Goal: Task Accomplishment & Management: Manage account settings

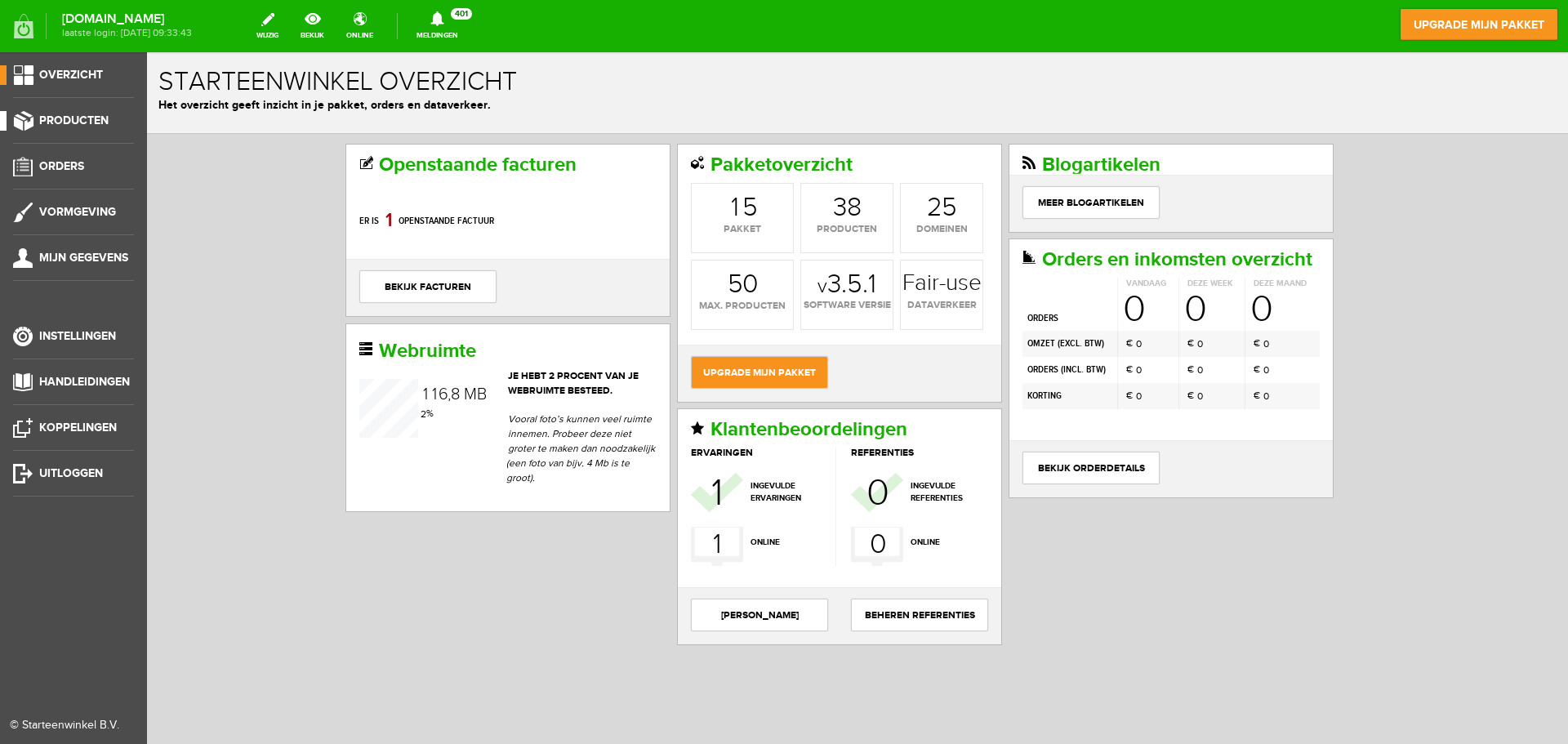
click at [84, 125] on span "Producten" at bounding box center [73, 120] width 70 height 14
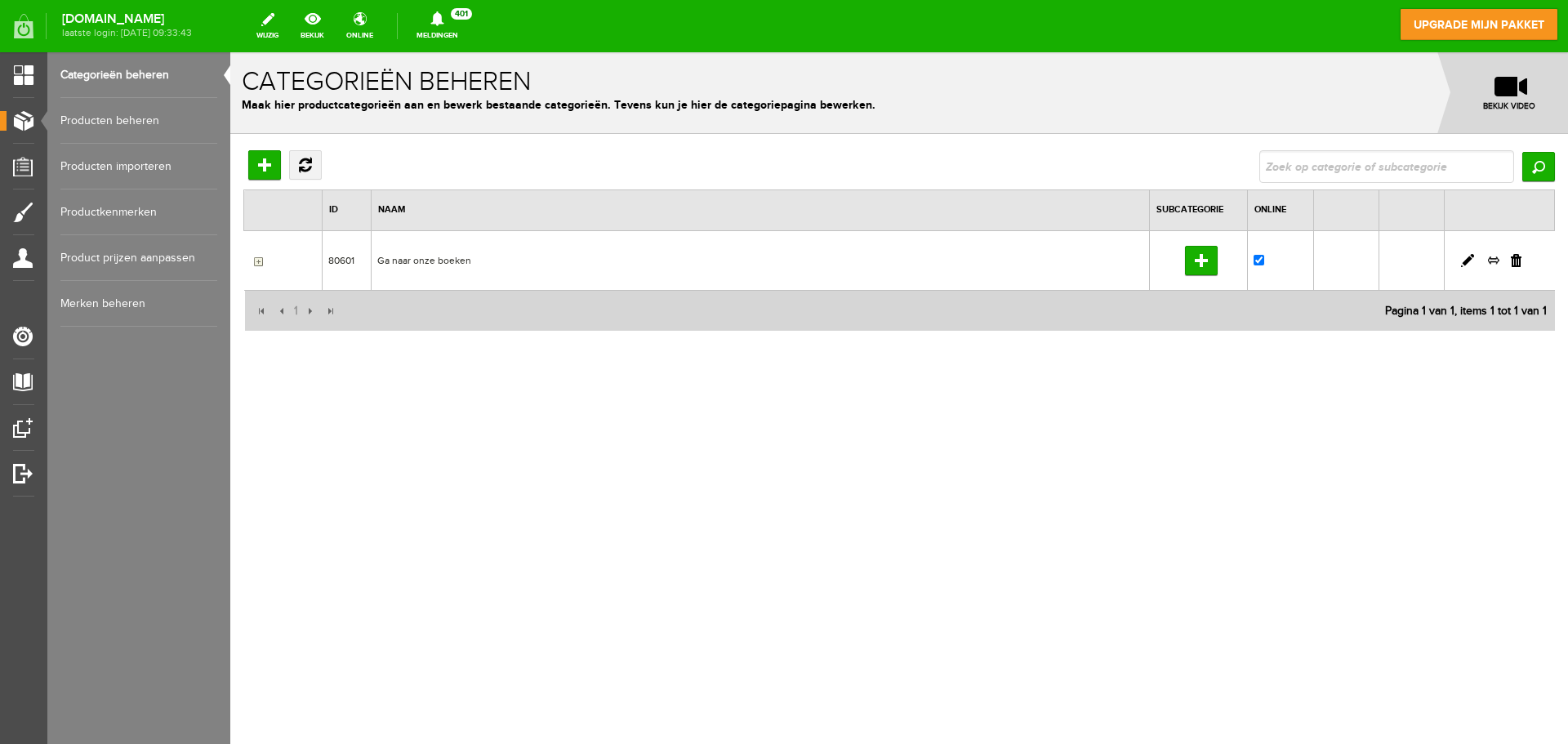
click at [136, 111] on link "Producten beheren" at bounding box center [138, 121] width 157 height 45
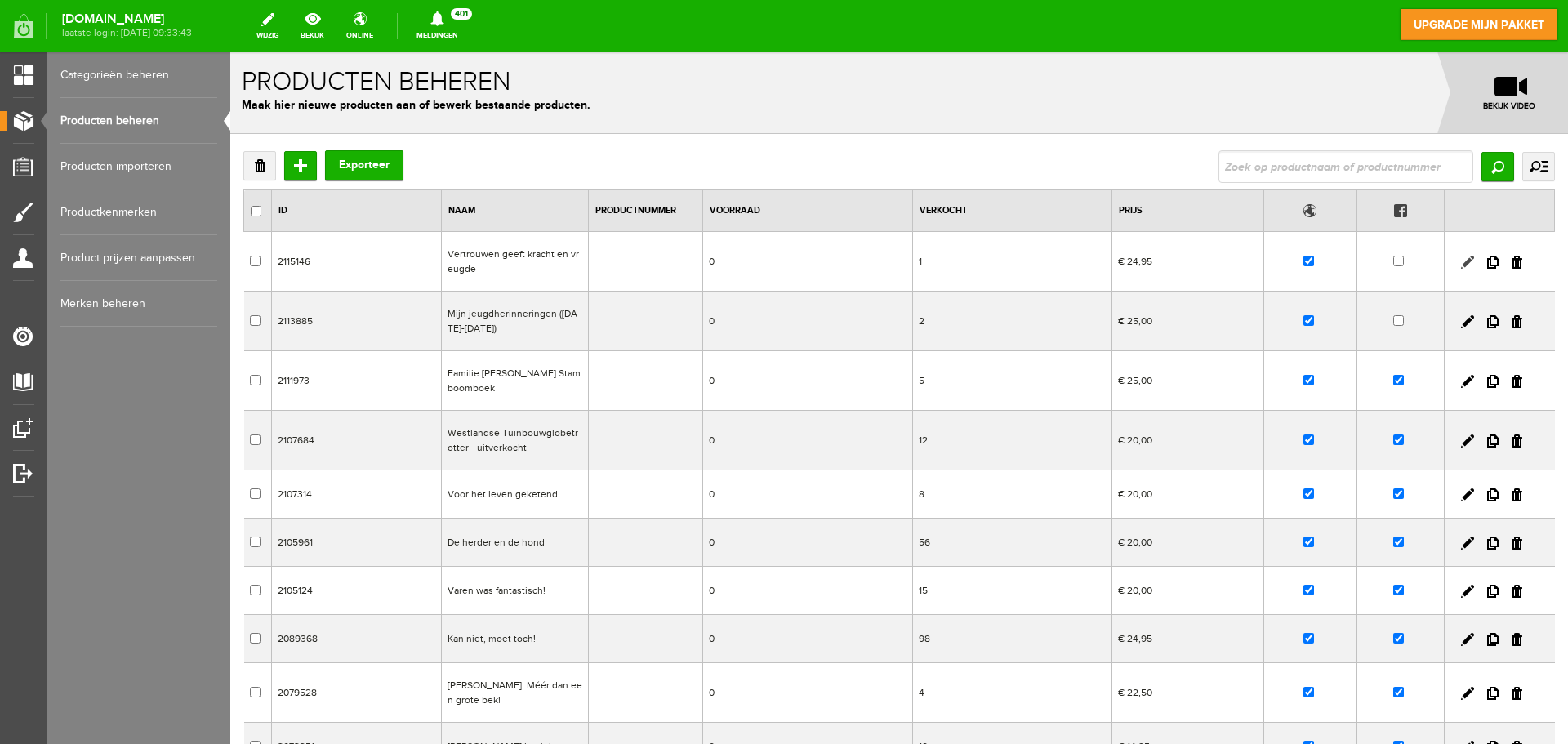
click at [1460, 257] on link at bounding box center [1467, 262] width 13 height 13
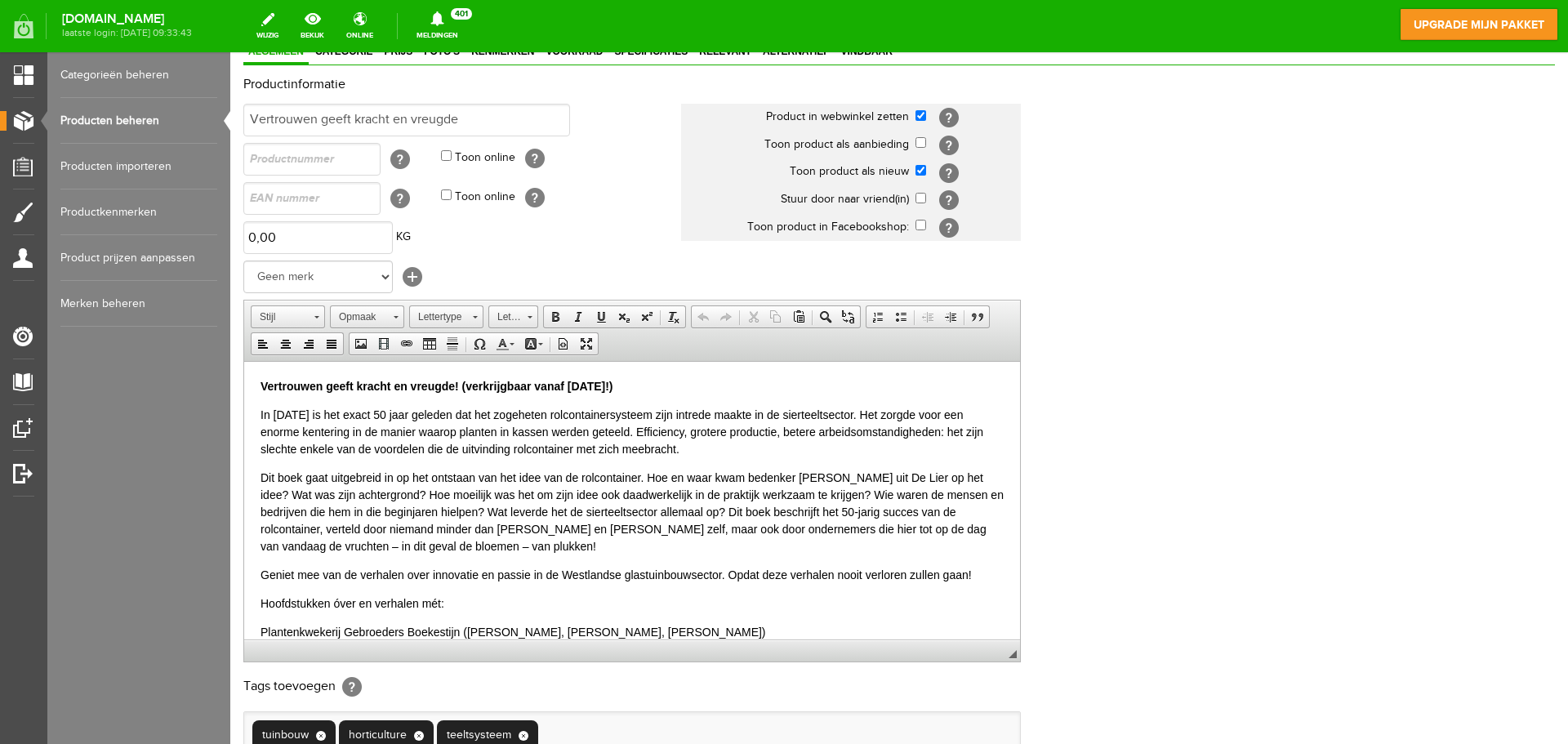
scroll to position [163, 0]
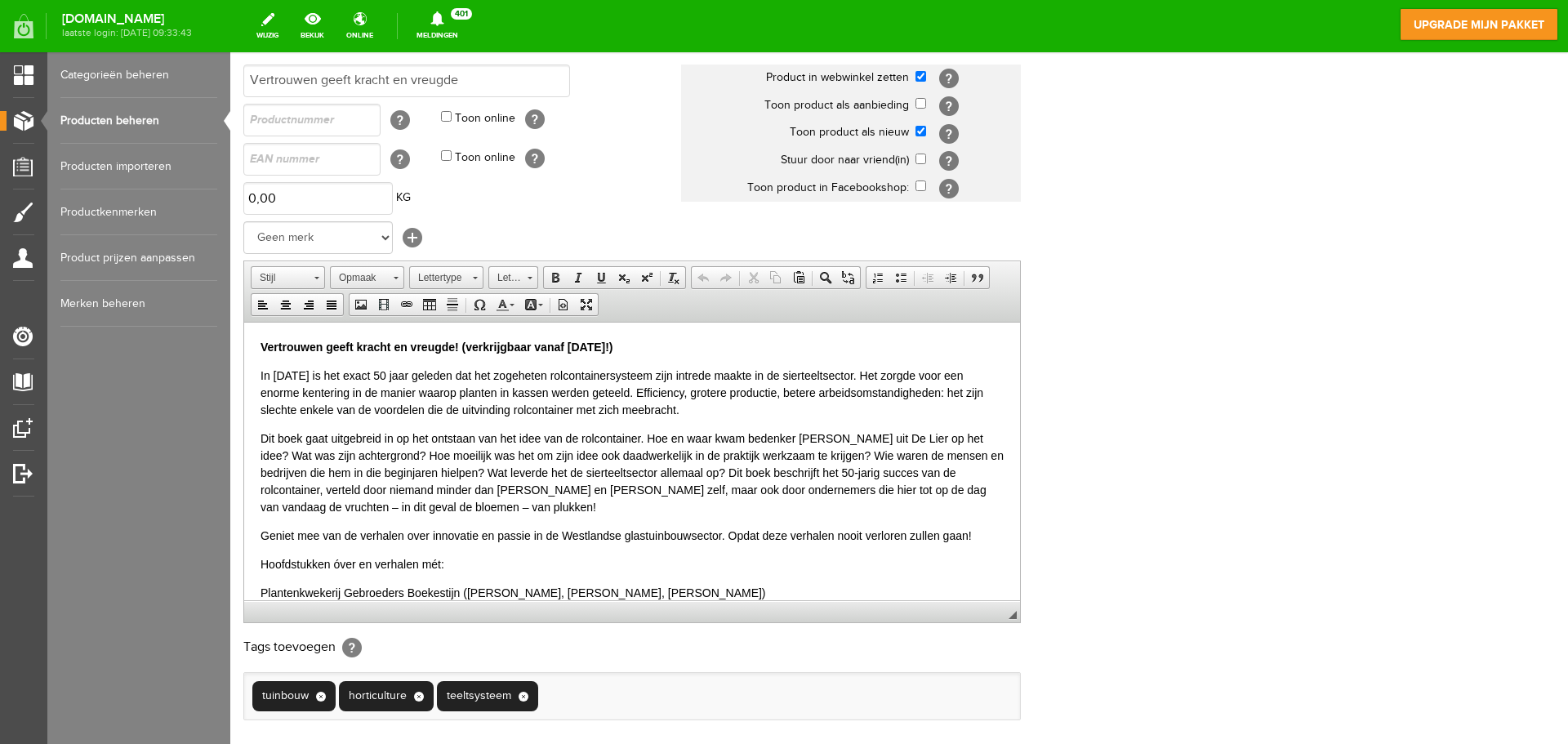
click at [697, 349] on p "Vertrouwen geeft kracht en vreugde! (verkrijgbaar vanaf [DATE]!)" at bounding box center [632, 346] width 743 height 17
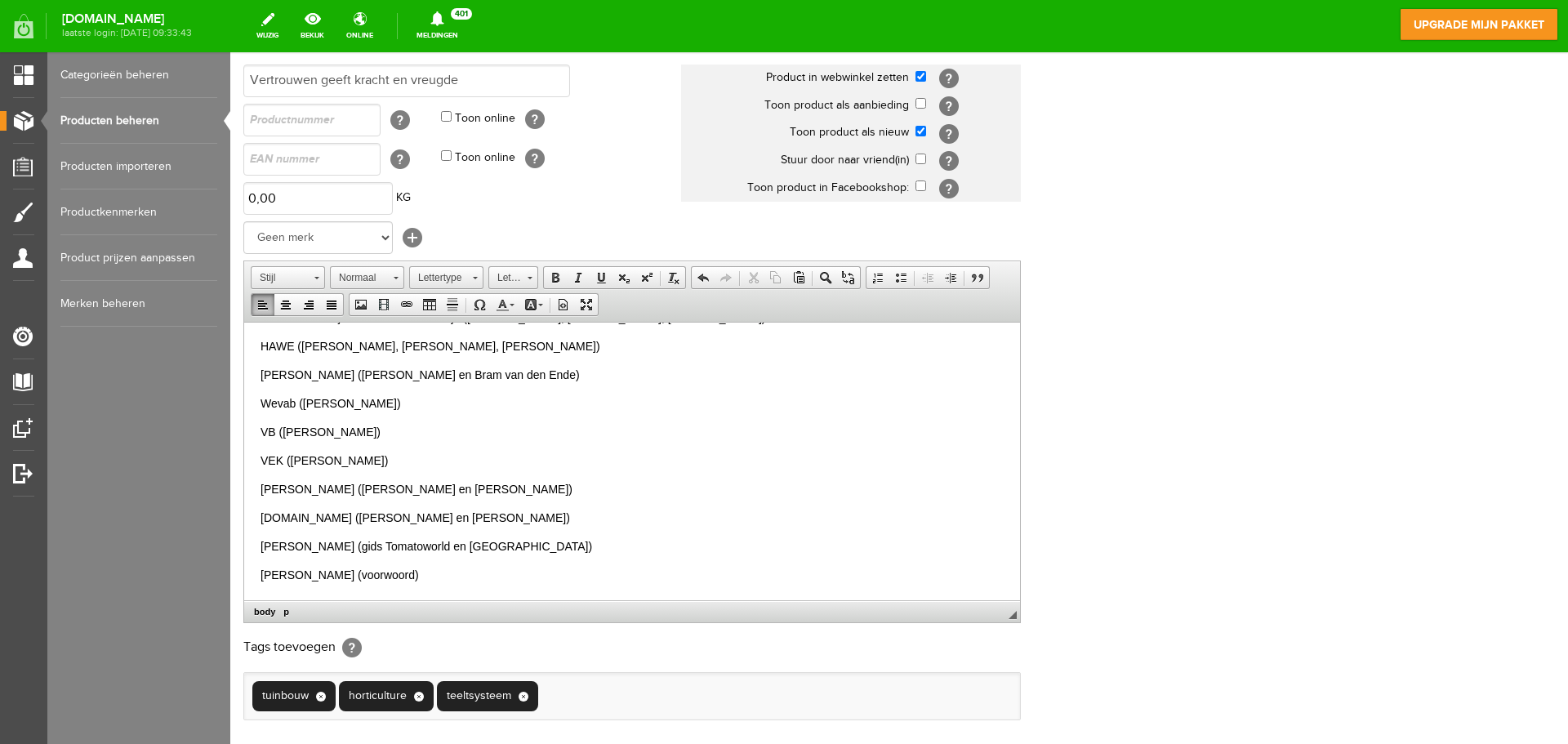
scroll to position [332, 0]
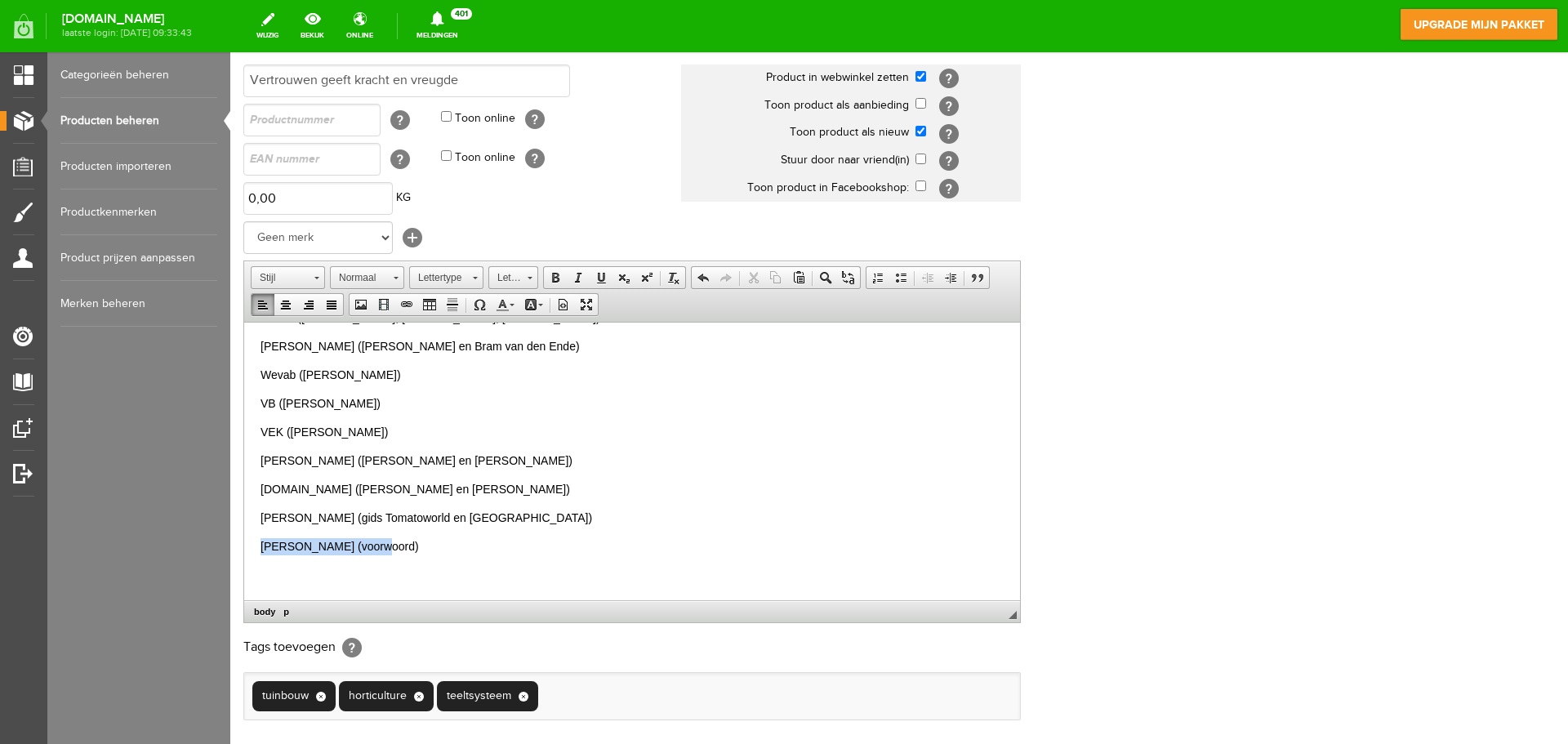
drag, startPoint x: 390, startPoint y: 545, endPoint x: 251, endPoint y: 547, distance: 139.0
click at [251, 547] on html "Vertrouwen geeft kracht en vreugde! (verkrijgbaar vanaf [DATE]!) Hoe de uitvind…" at bounding box center [632, 294] width 776 height 609
click at [420, 554] on p "[PERSON_NAME] (voorwoord)" at bounding box center [632, 545] width 743 height 17
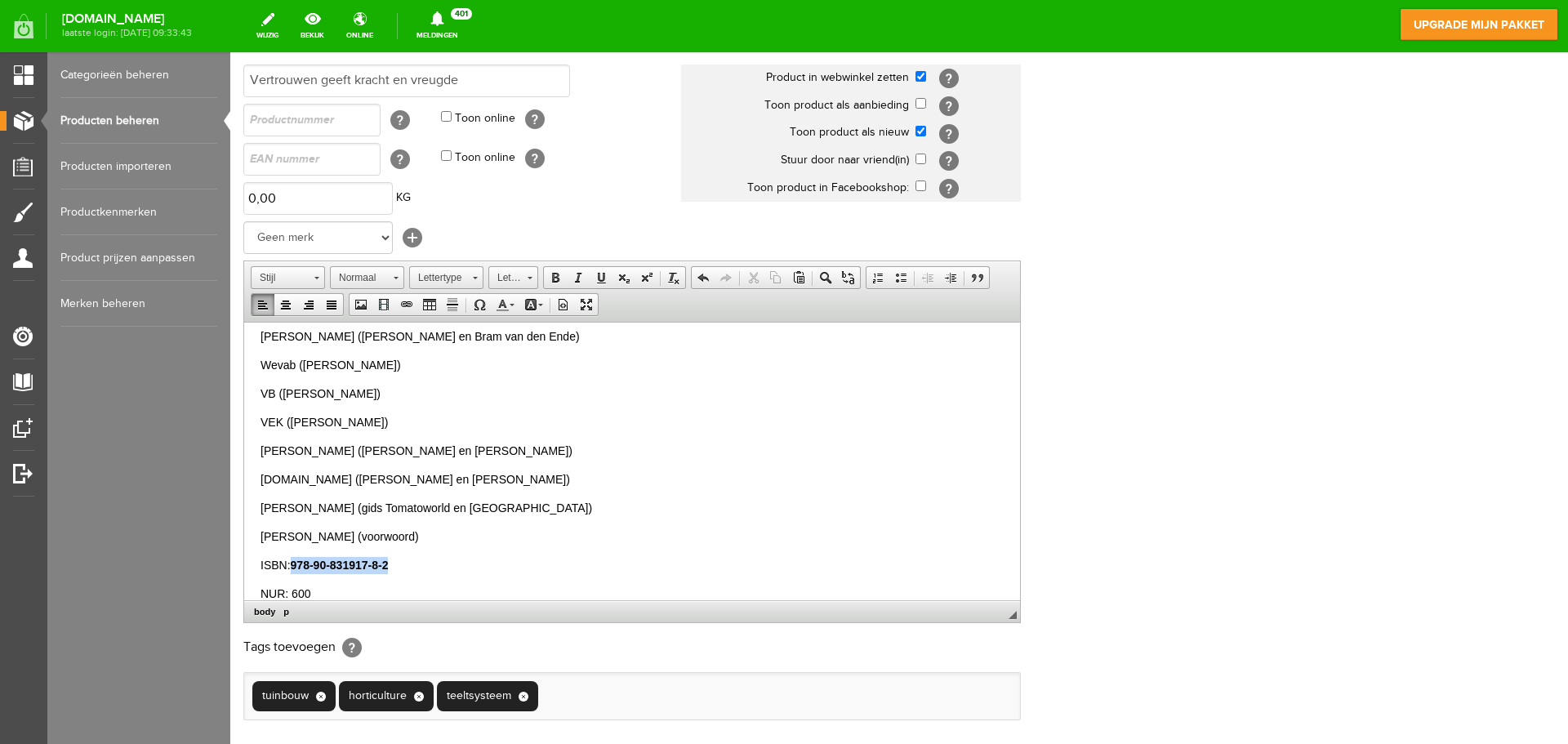
drag, startPoint x: 395, startPoint y: 561, endPoint x: 291, endPoint y: 561, distance: 104.0
click at [291, 561] on p "ISBN: 978-90-831917-8-2 ​" at bounding box center [632, 564] width 743 height 17
click at [554, 279] on span at bounding box center [555, 277] width 13 height 13
click at [551, 269] on link "Vet" at bounding box center [555, 277] width 23 height 21
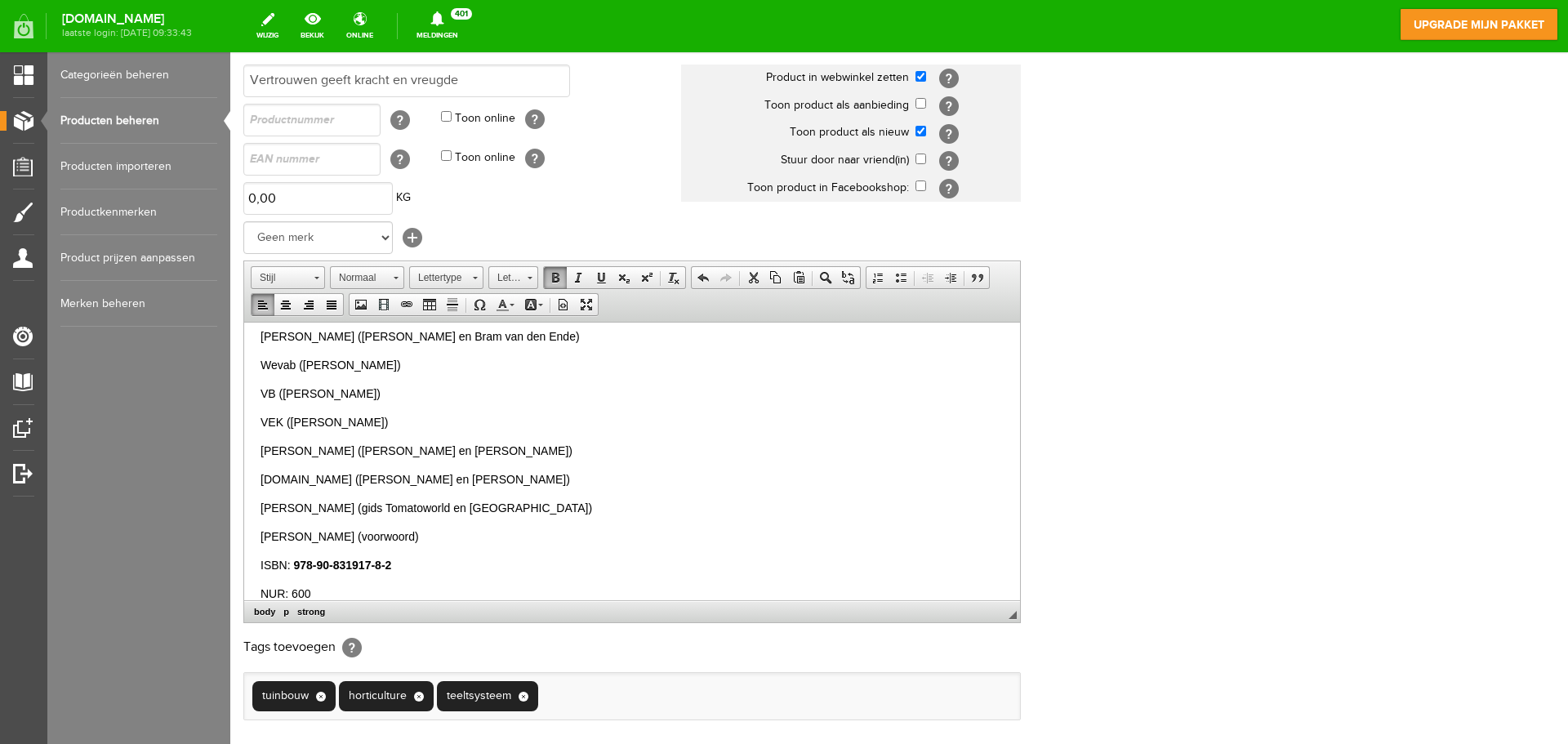
click at [423, 533] on p "[PERSON_NAME] (voorwoord)" at bounding box center [632, 536] width 743 height 17
drag, startPoint x: 411, startPoint y: 560, endPoint x: 295, endPoint y: 560, distance: 116.0
click at [295, 560] on p "ISBN: 978-90-831917-8-2" at bounding box center [632, 564] width 743 height 17
click at [556, 276] on span at bounding box center [555, 277] width 13 height 13
click at [504, 507] on p "[PERSON_NAME] (gids Tomatoworld en [GEOGRAPHIC_DATA])" at bounding box center [632, 507] width 743 height 17
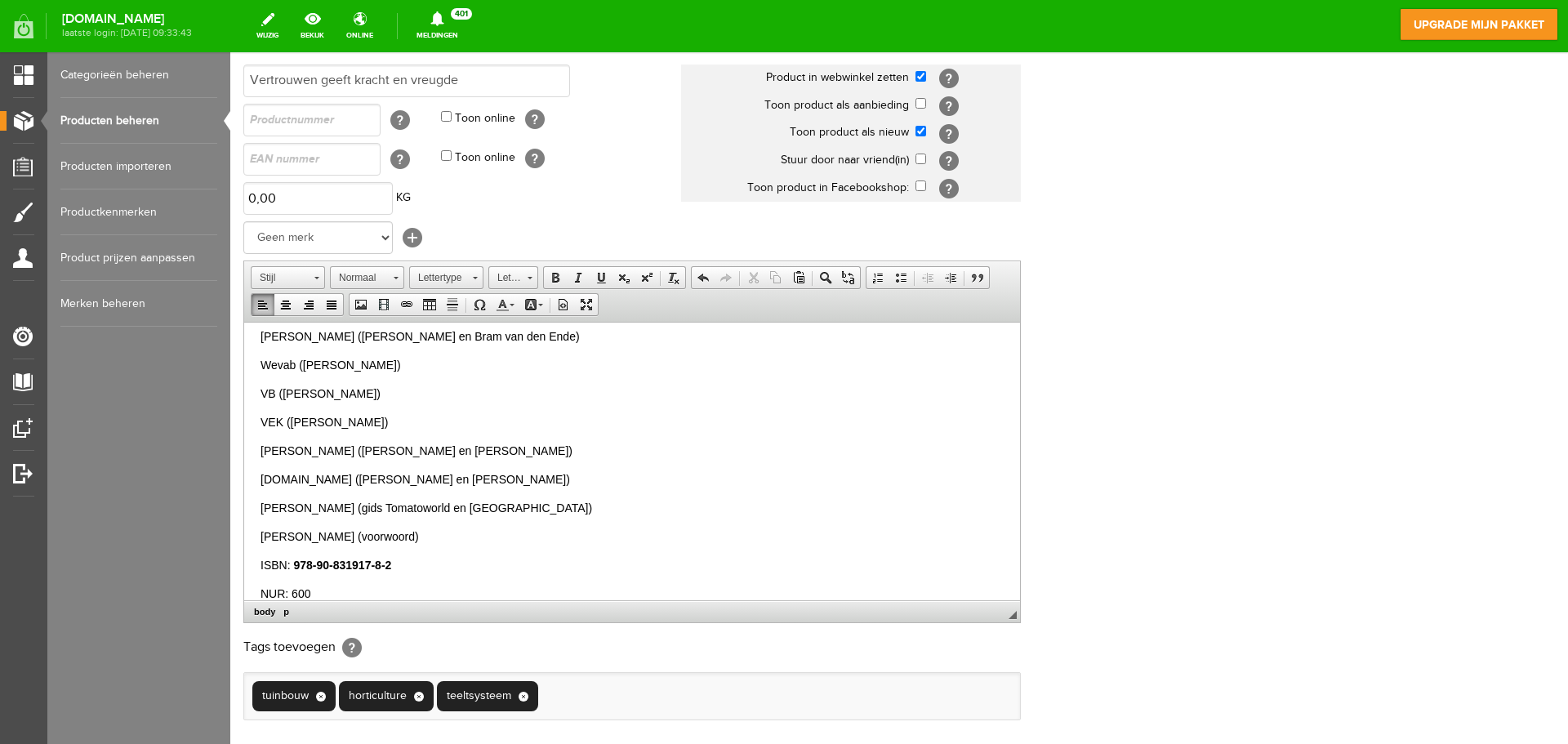
click at [285, 562] on p "ISBN: 978-90-831917-8-2" at bounding box center [632, 564] width 743 height 17
drag, startPoint x: 399, startPoint y: 571, endPoint x: 291, endPoint y: 567, distance: 108.1
click at [291, 567] on p "ISBN: 978-90-831917-8-2" at bounding box center [632, 564] width 743 height 17
click at [585, 277] on link "Cursief" at bounding box center [578, 277] width 23 height 21
click at [604, 276] on span at bounding box center [601, 277] width 13 height 13
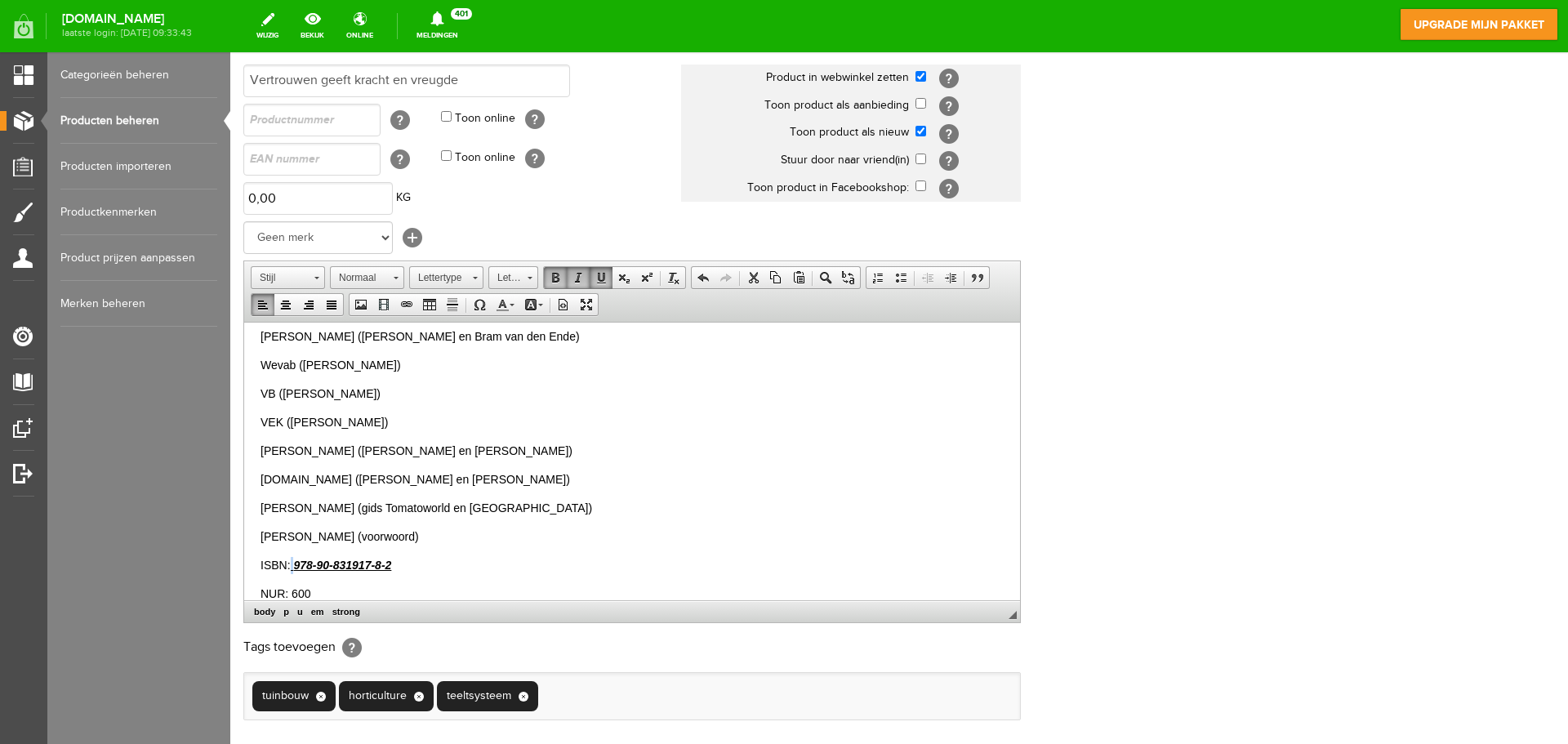
click at [604, 276] on span at bounding box center [601, 277] width 13 height 13
click at [580, 276] on span at bounding box center [578, 277] width 13 height 13
click at [555, 274] on span at bounding box center [555, 277] width 13 height 13
click at [395, 513] on p "[PERSON_NAME] (gids Tomatoworld en [GEOGRAPHIC_DATA])" at bounding box center [632, 507] width 743 height 17
click at [290, 566] on p "ISBN: 978-90-831917-8-2" at bounding box center [632, 564] width 743 height 17
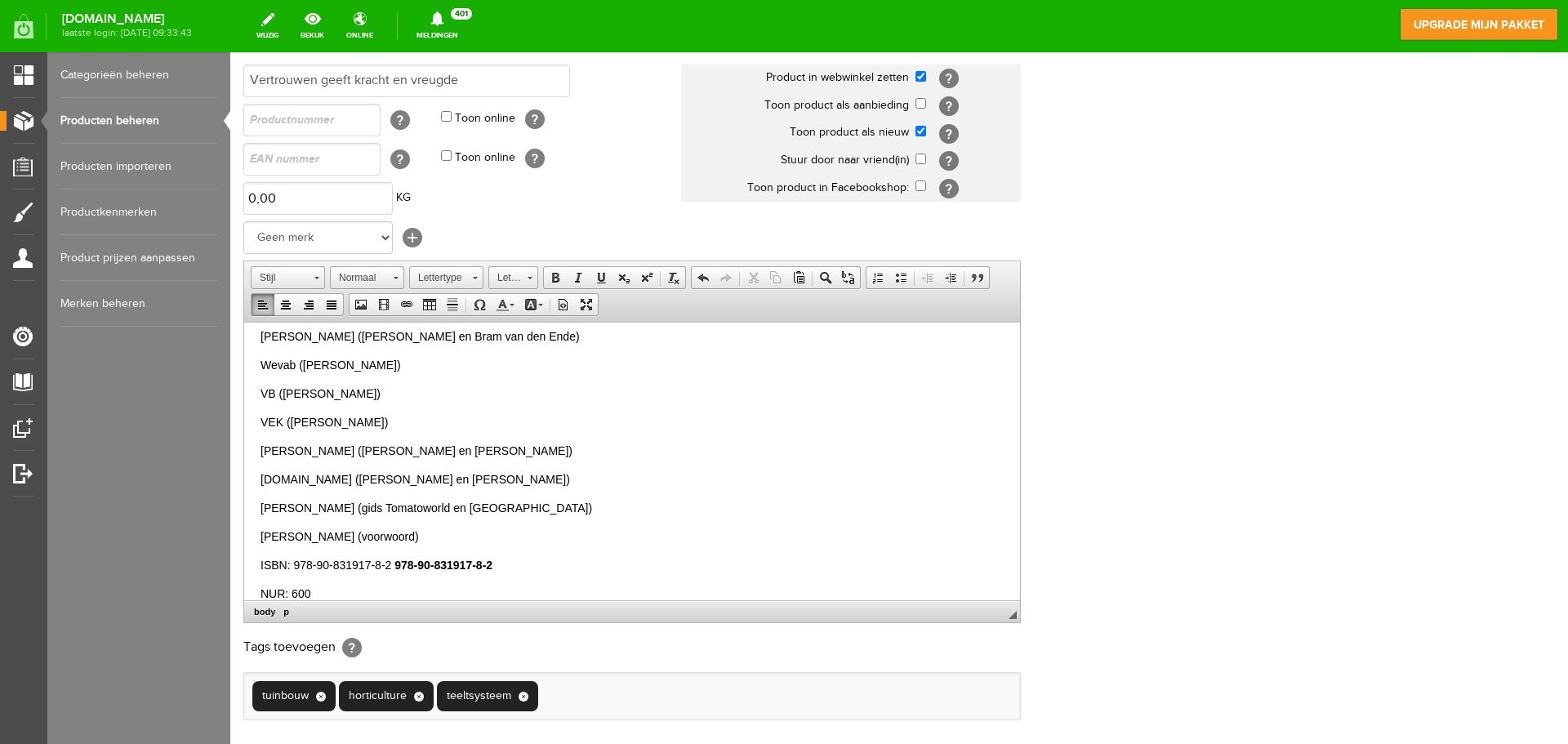
click at [487, 560] on span "978-90-831917-8-2" at bounding box center [443, 564] width 98 height 13
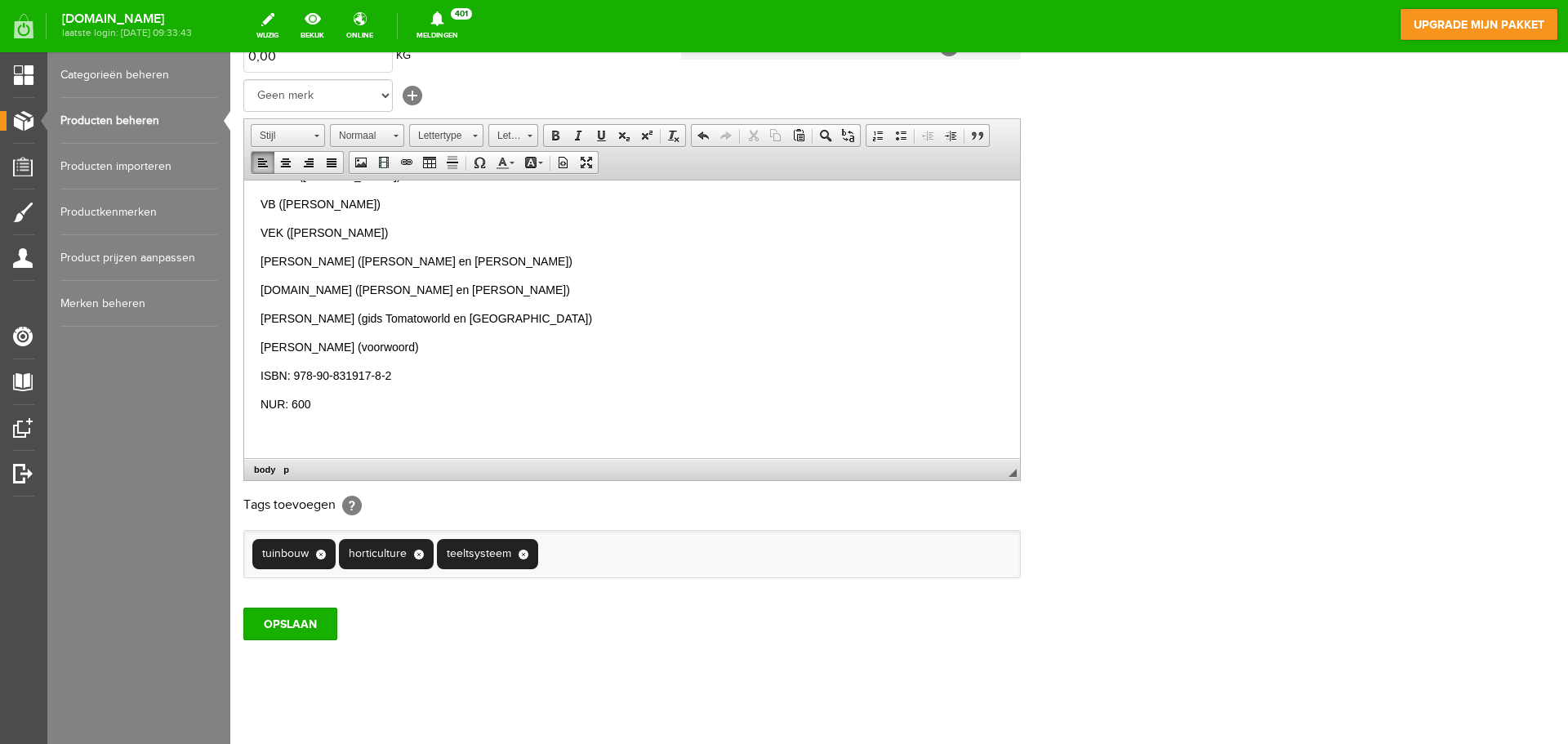
scroll to position [323, 0]
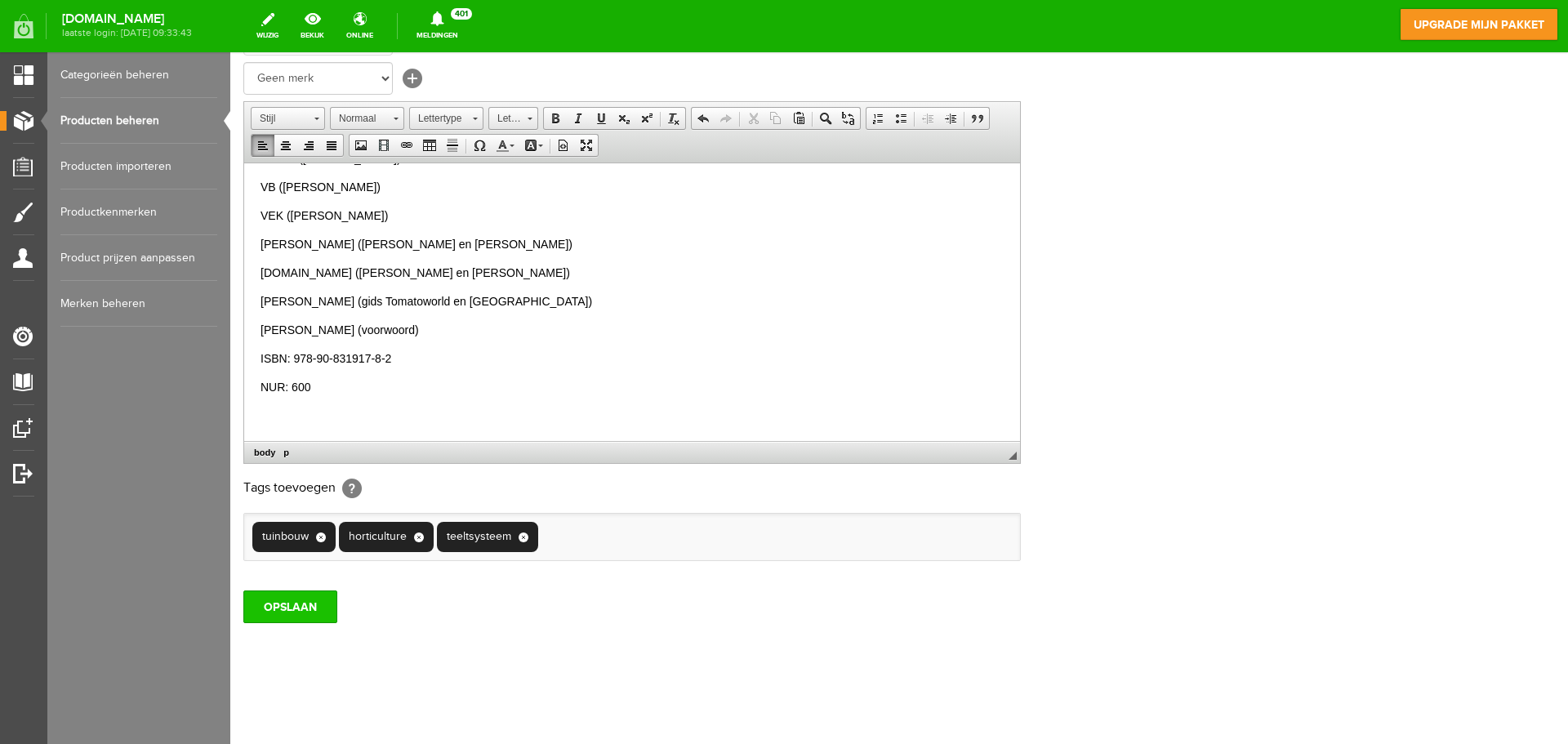
click at [294, 592] on input "OPSLAAN" at bounding box center [289, 606] width 94 height 32
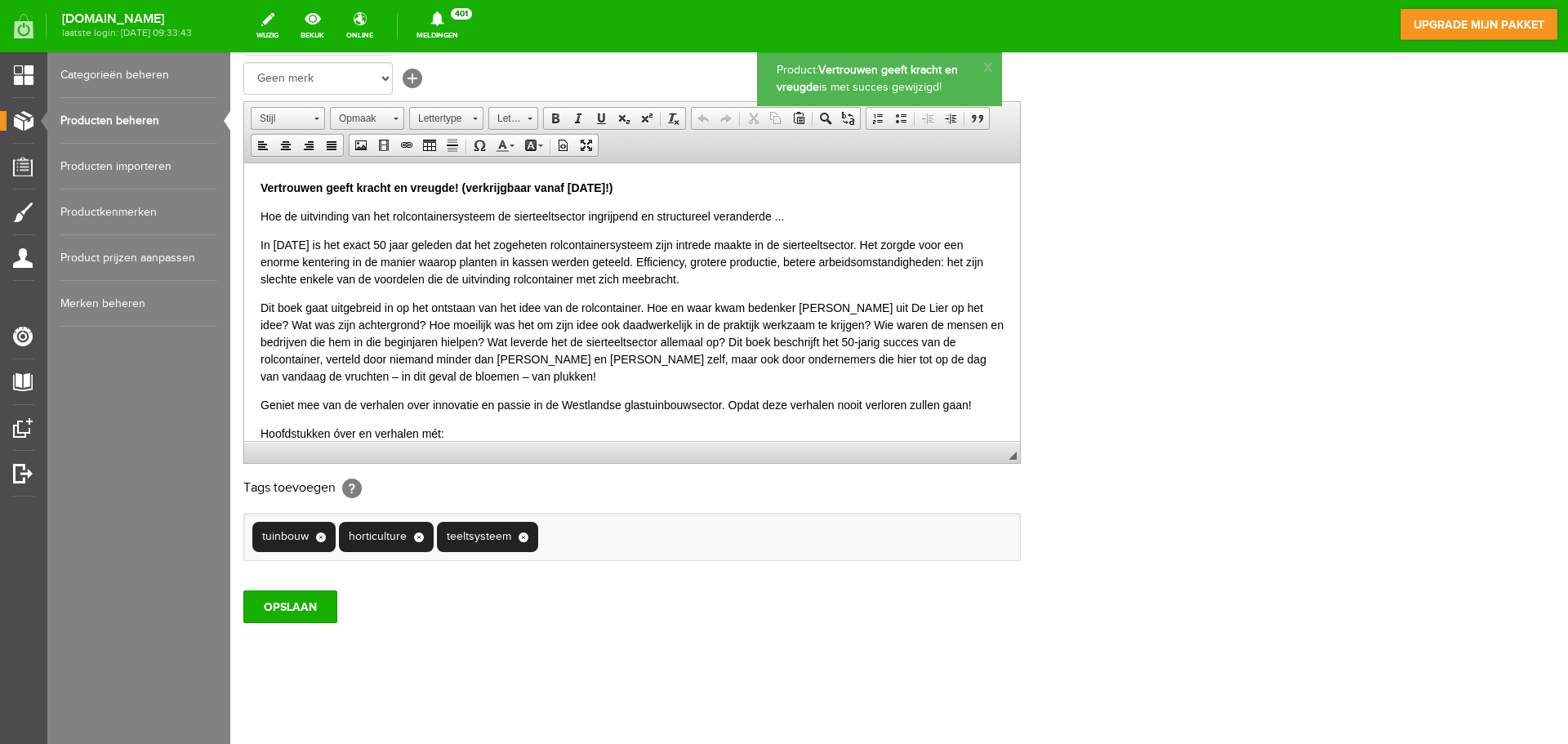
scroll to position [0, 0]
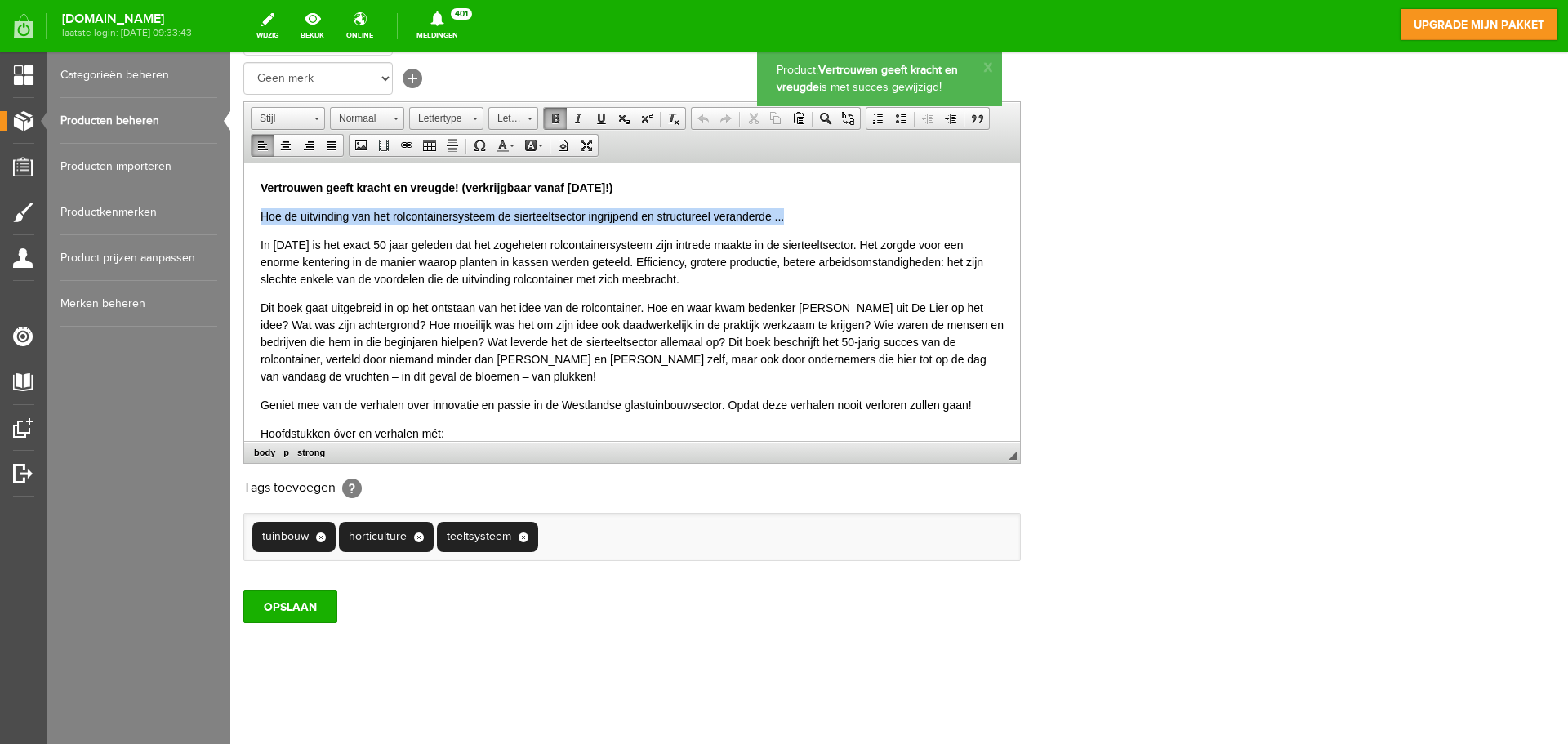
drag, startPoint x: 790, startPoint y: 216, endPoint x: 262, endPoint y: 218, distance: 528.0
click at [262, 218] on p "Hoe de uitvinding van het rolcontainersysteem de sierteeltsector ingrijpend en …" at bounding box center [632, 216] width 743 height 17
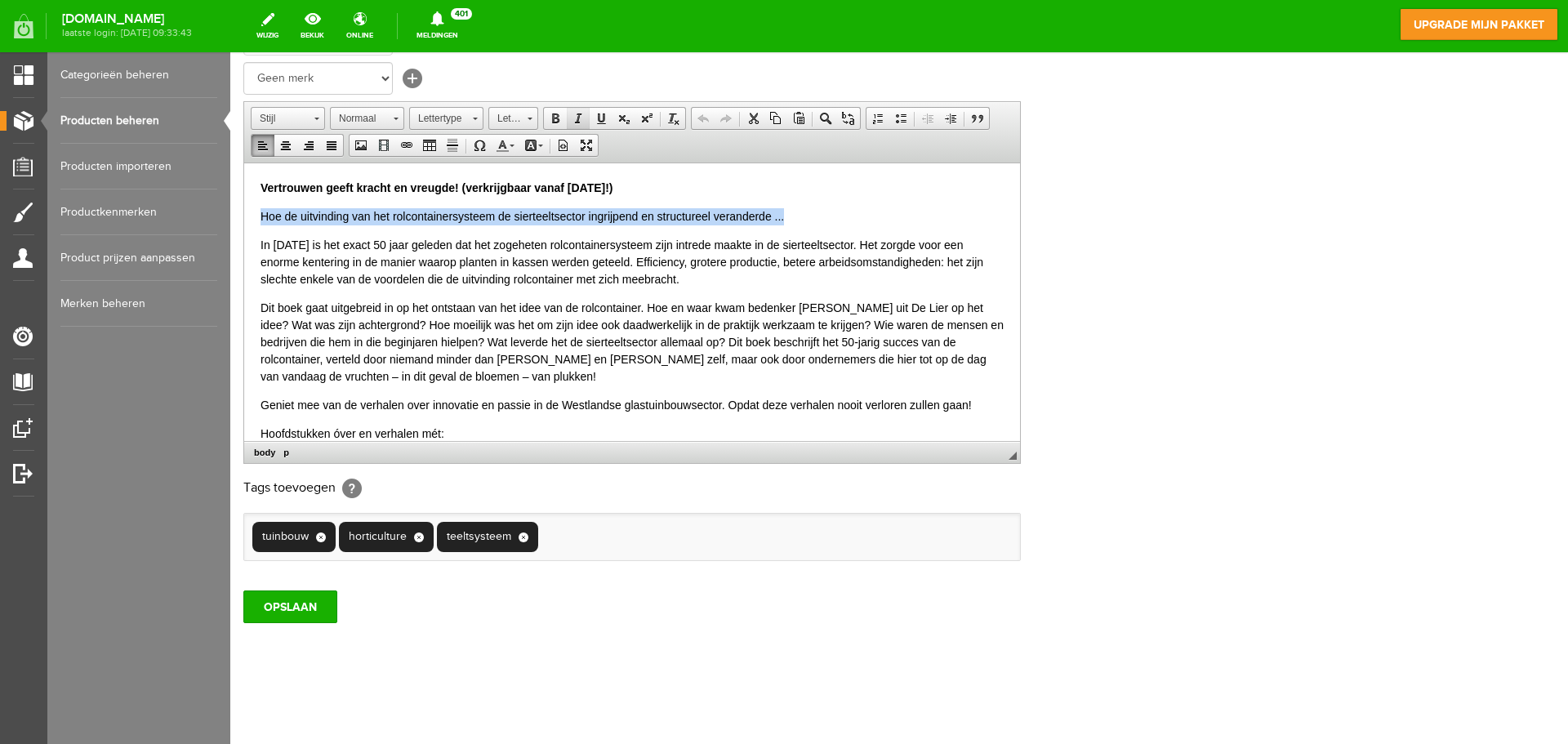
click at [577, 123] on span at bounding box center [578, 119] width 13 height 13
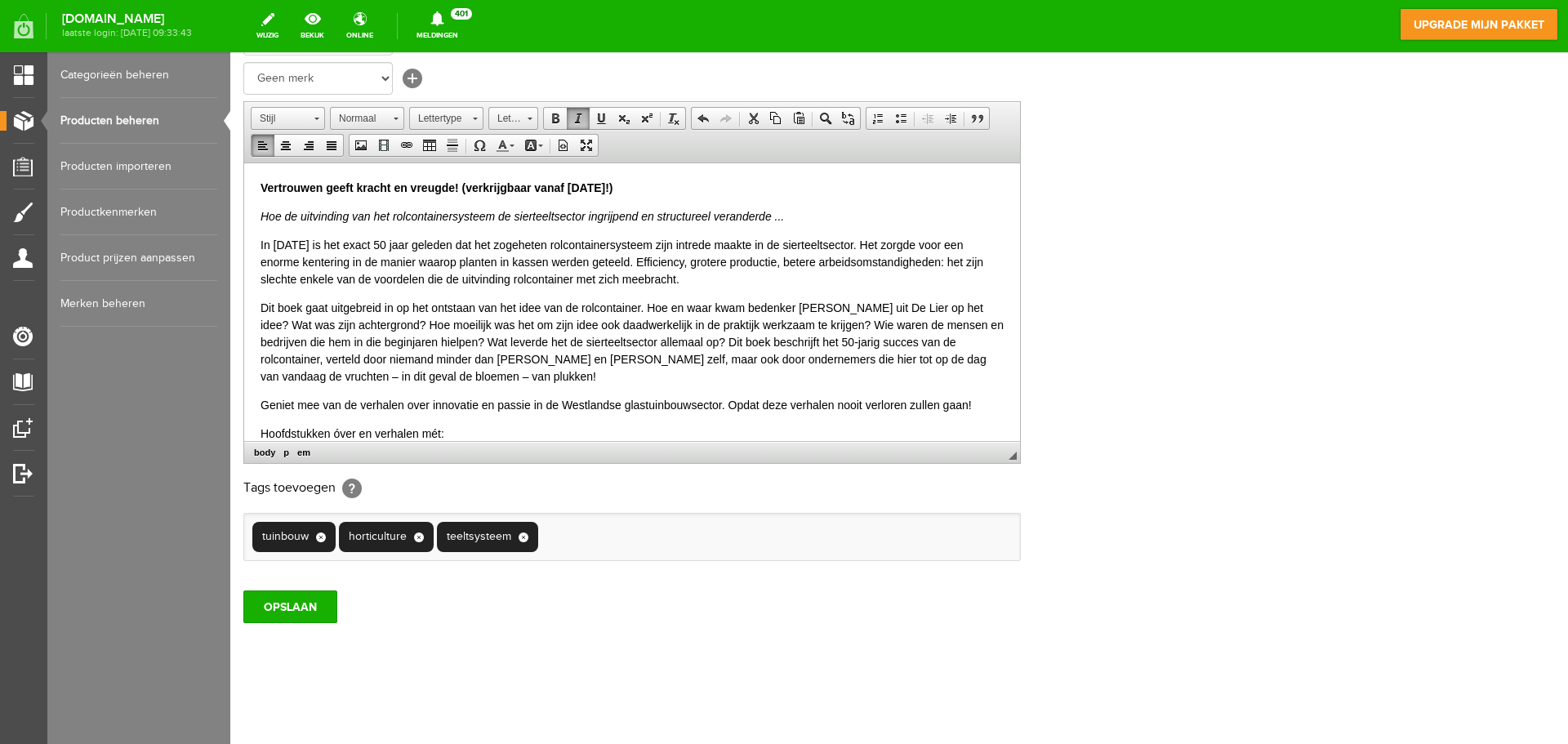
click at [714, 188] on p "Vertrouwen geeft kracht en vreugde! (verkrijgbaar vanaf [DATE]!)" at bounding box center [632, 187] width 743 height 17
click at [389, 115] on link "Normaal" at bounding box center [367, 118] width 74 height 23
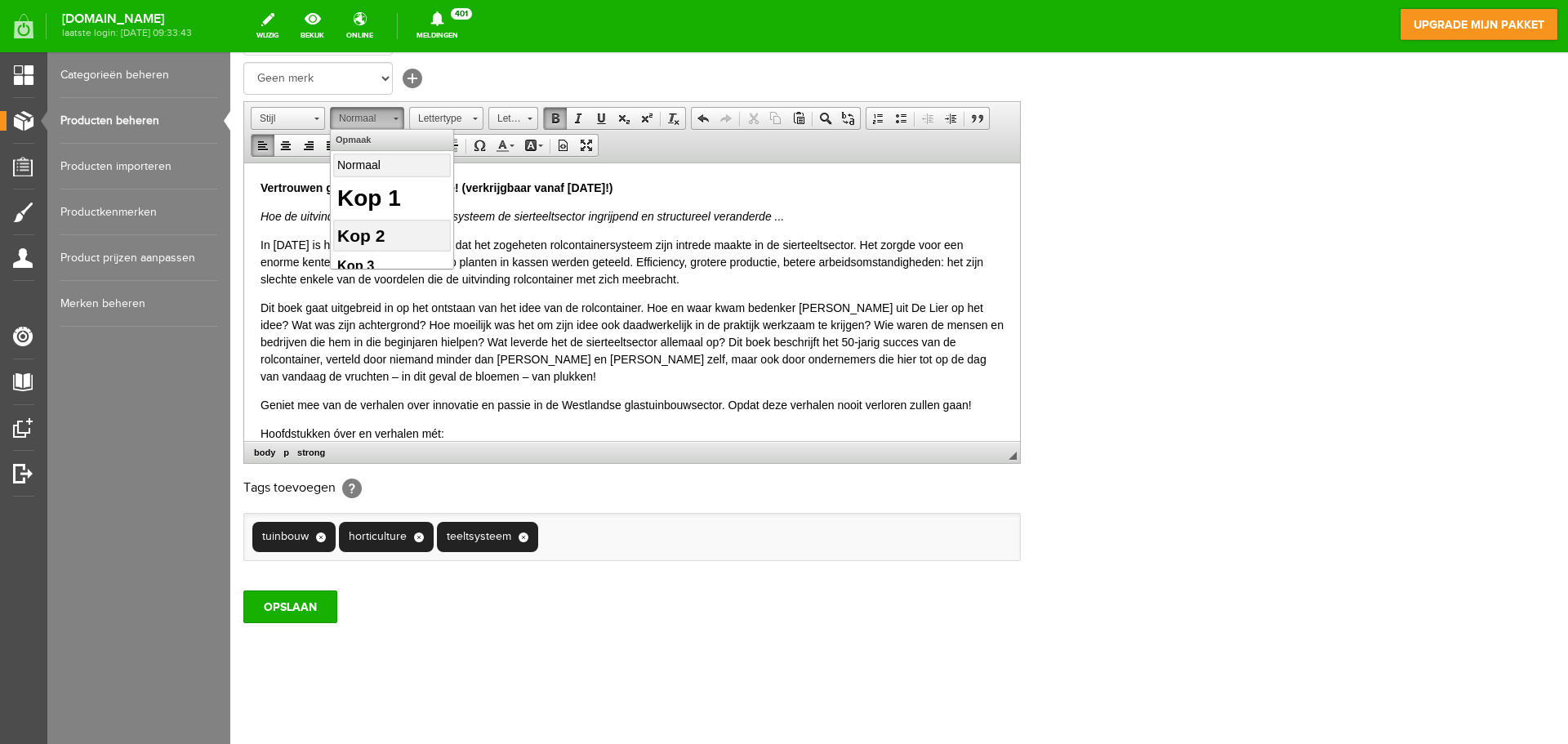
click at [383, 229] on h2 "Kop 2" at bounding box center [392, 235] width 109 height 26
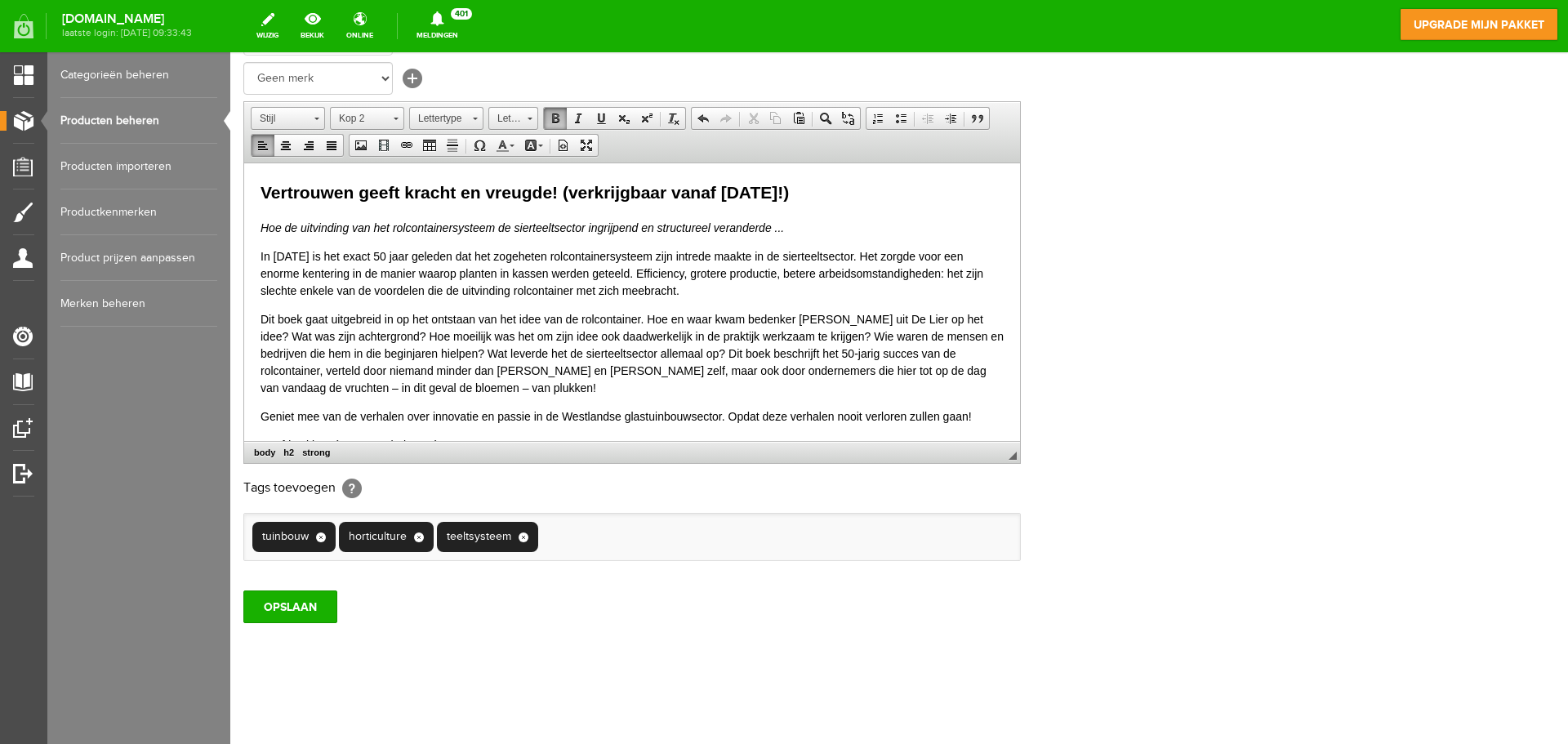
click at [831, 234] on p "Hoe de uitvinding van het rolcontainersysteem de sierteeltsector ingrijpend en …" at bounding box center [632, 227] width 743 height 17
click at [401, 115] on link "Normaal" at bounding box center [367, 118] width 74 height 23
click at [375, 255] on h3 "Kop 3" at bounding box center [392, 265] width 109 height 20
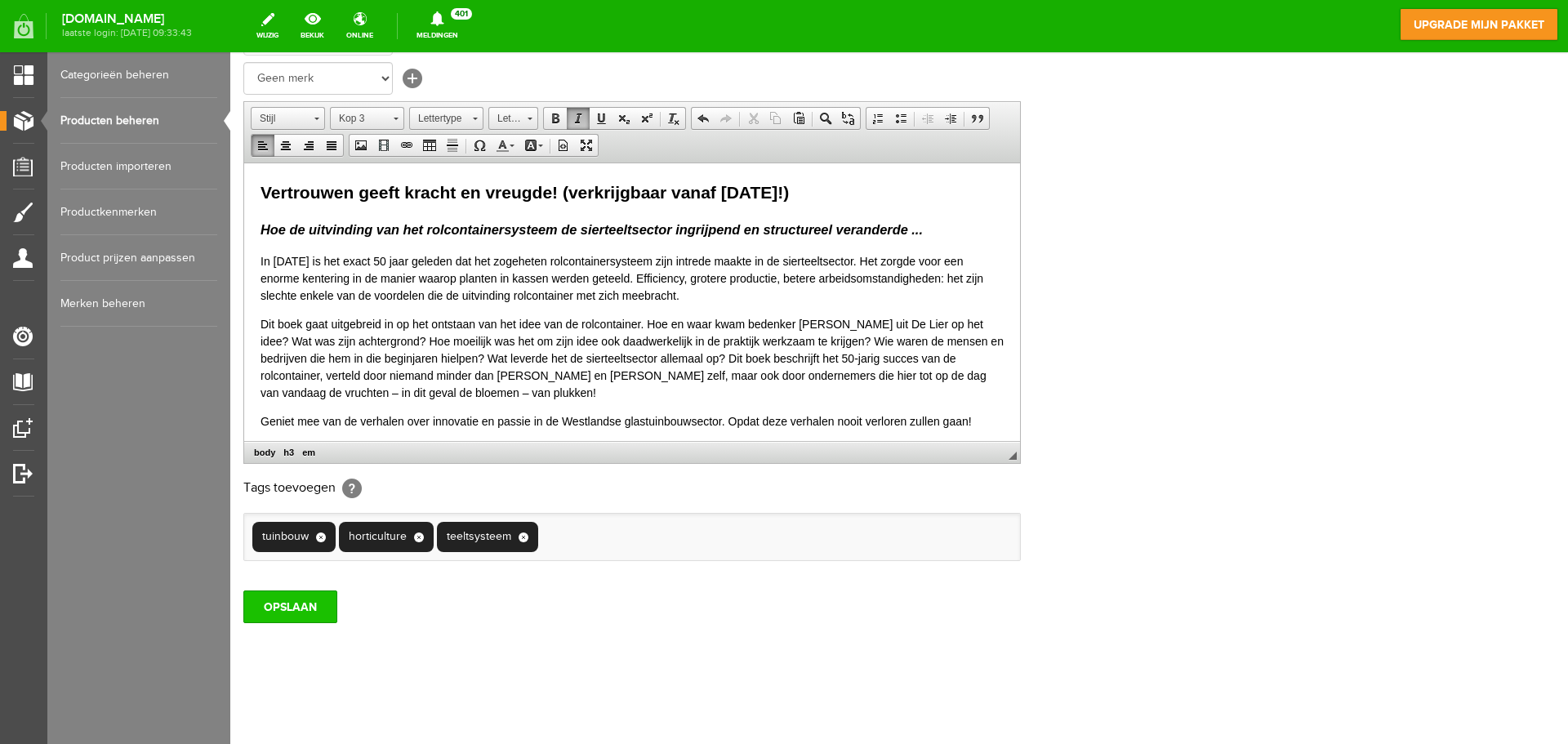
click at [315, 605] on input "OPSLAAN" at bounding box center [289, 606] width 94 height 32
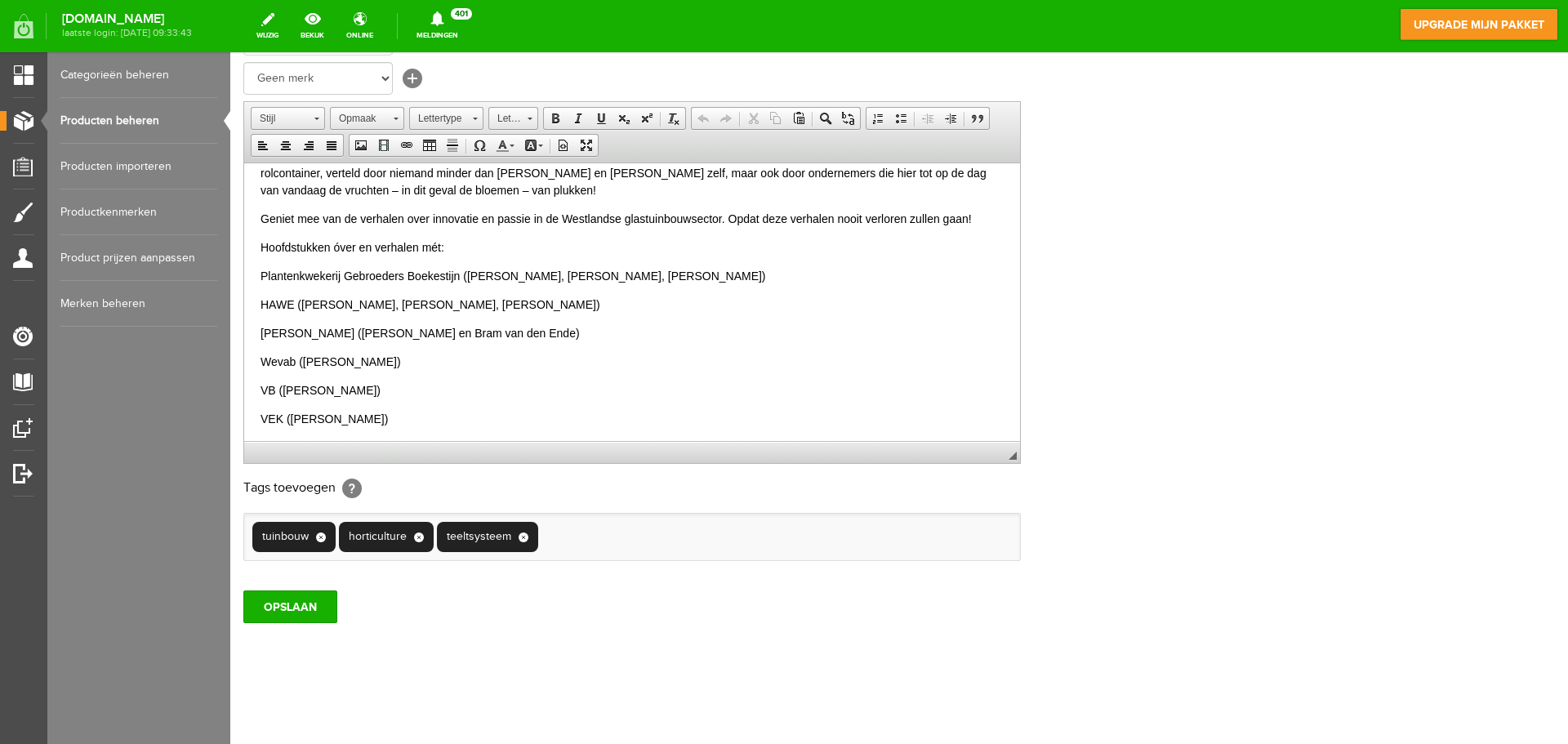
scroll to position [163, 0]
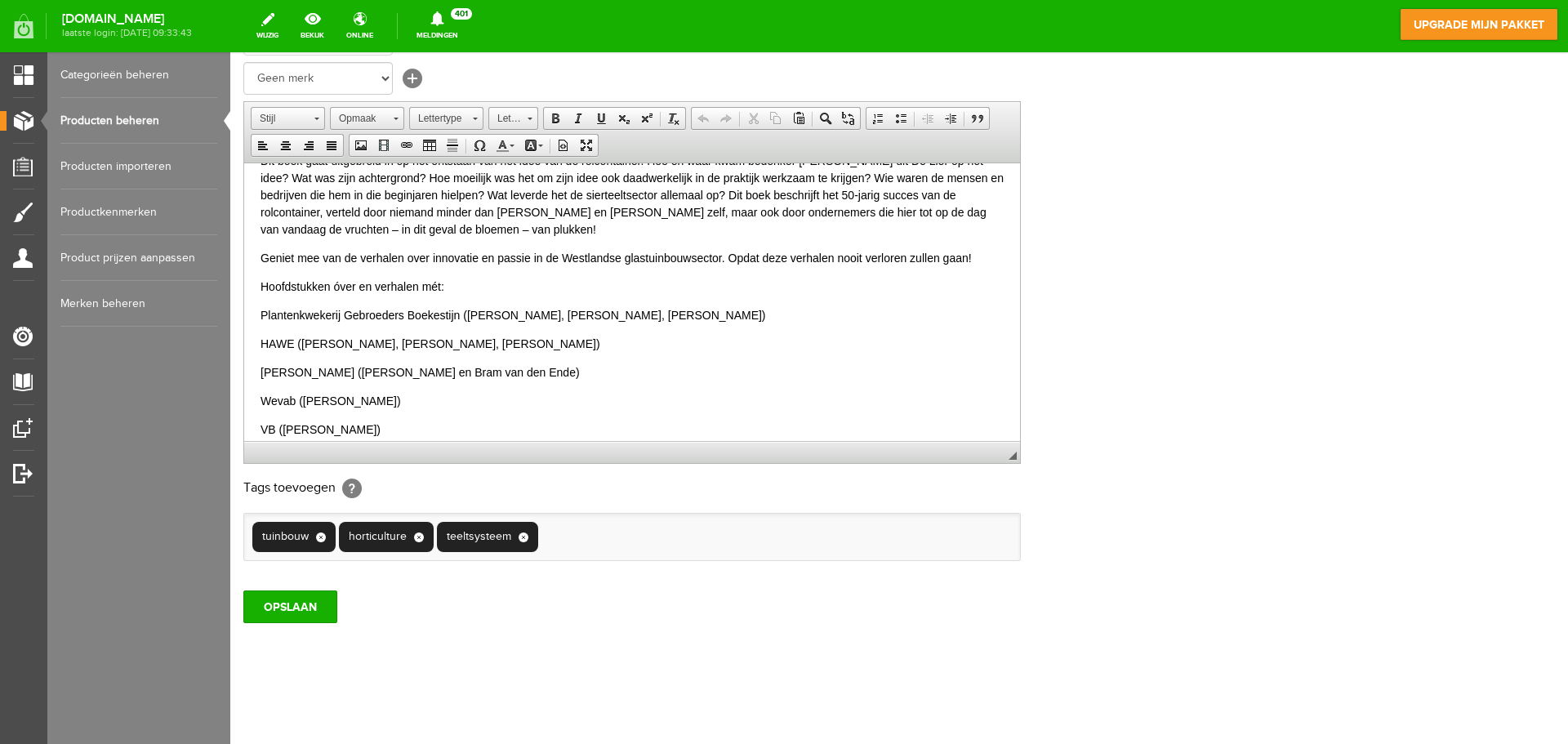
click at [977, 263] on p "Geniet mee van de verhalen over innovatie en passie in de Westlandse glastuinbo…" at bounding box center [632, 257] width 743 height 17
click at [835, 260] on p "Geniet mee van de verhalen over innovatie en passie in de Westlandse glastuinbo…" at bounding box center [632, 257] width 743 height 17
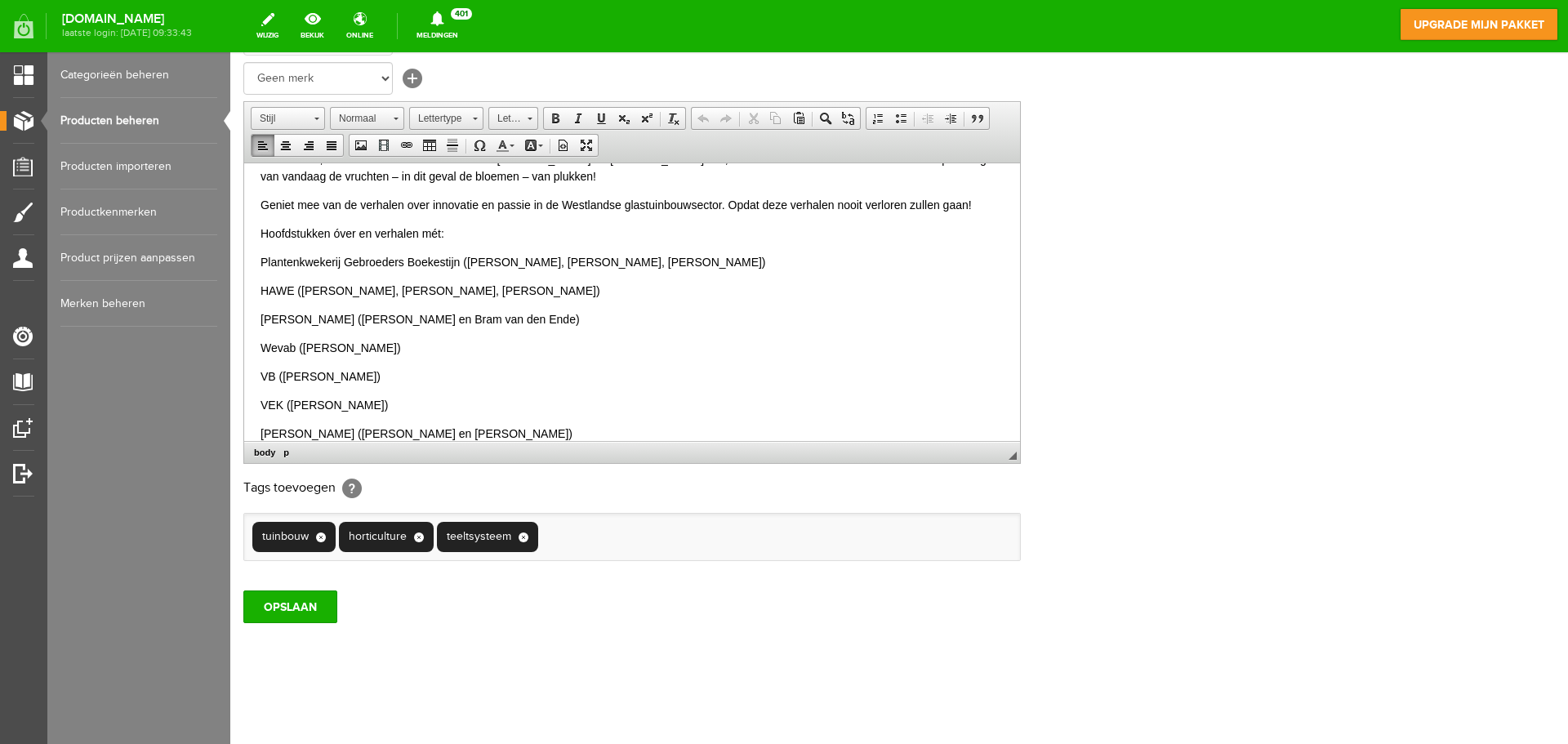
scroll to position [245, 0]
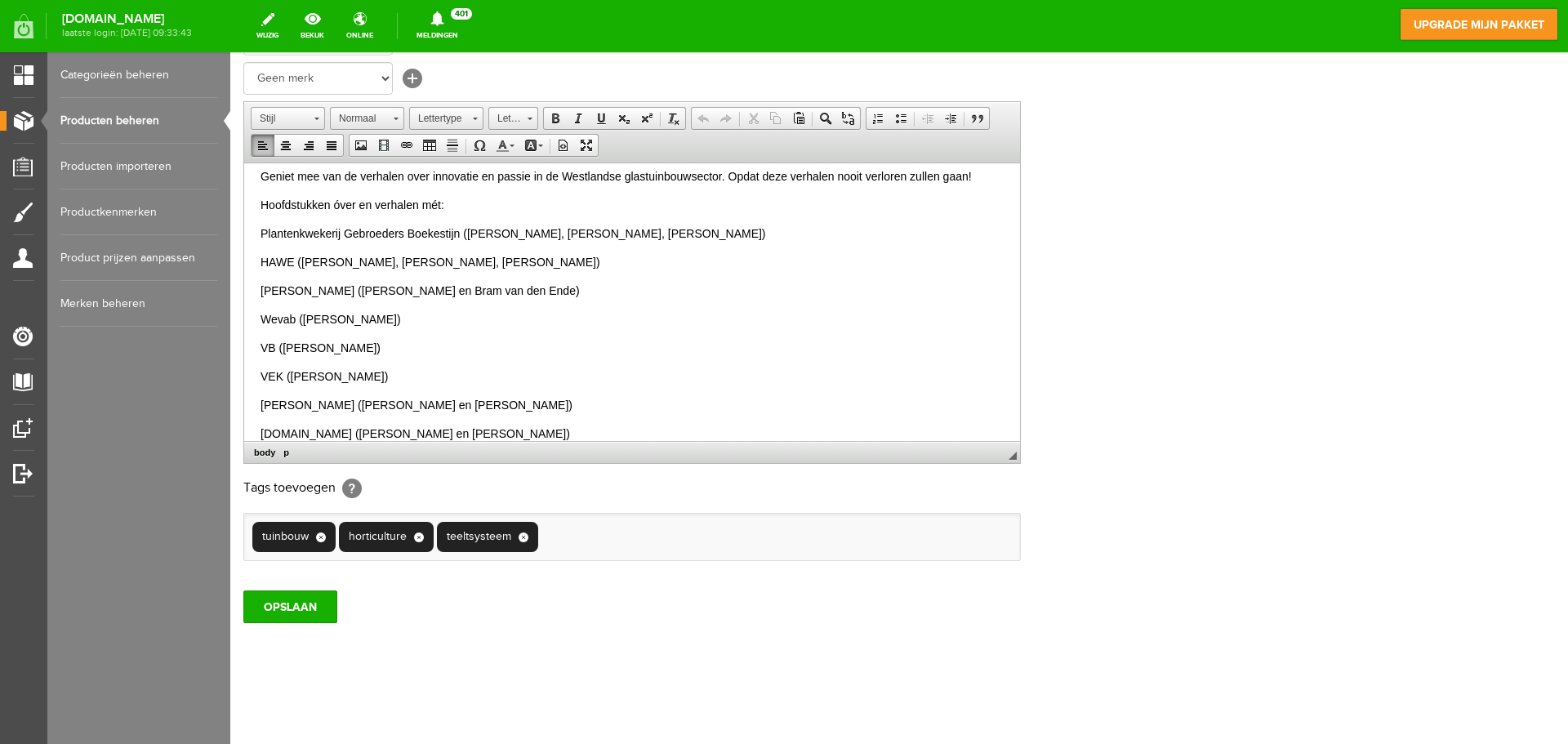
click at [708, 233] on p "Plantenkwekerij Gebroeders Boekestijn ([PERSON_NAME], [PERSON_NAME], [PERSON_NA…" at bounding box center [632, 233] width 743 height 17
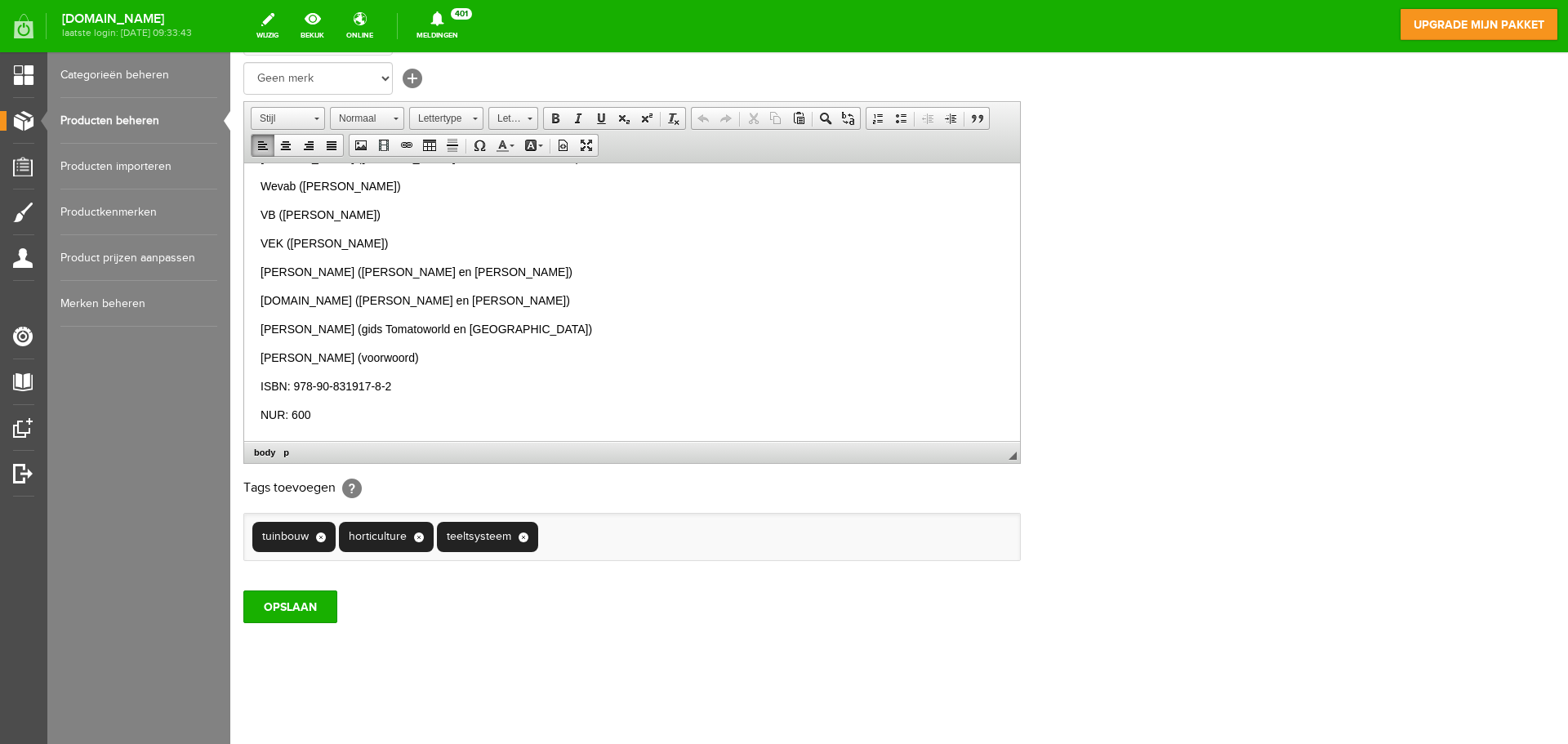
scroll to position [405, 0]
click at [319, 601] on input "OPSLAAN" at bounding box center [289, 606] width 94 height 32
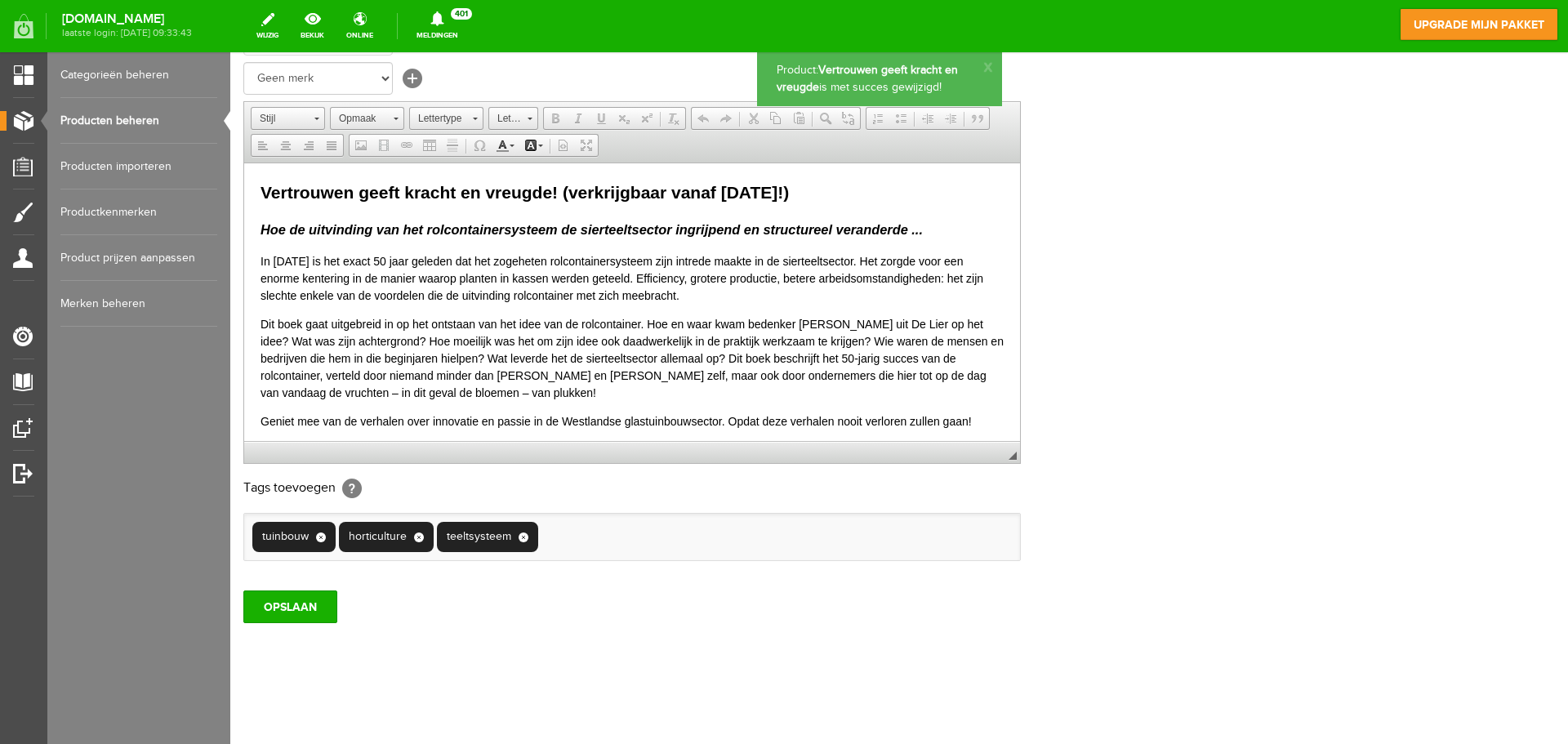
scroll to position [0, 0]
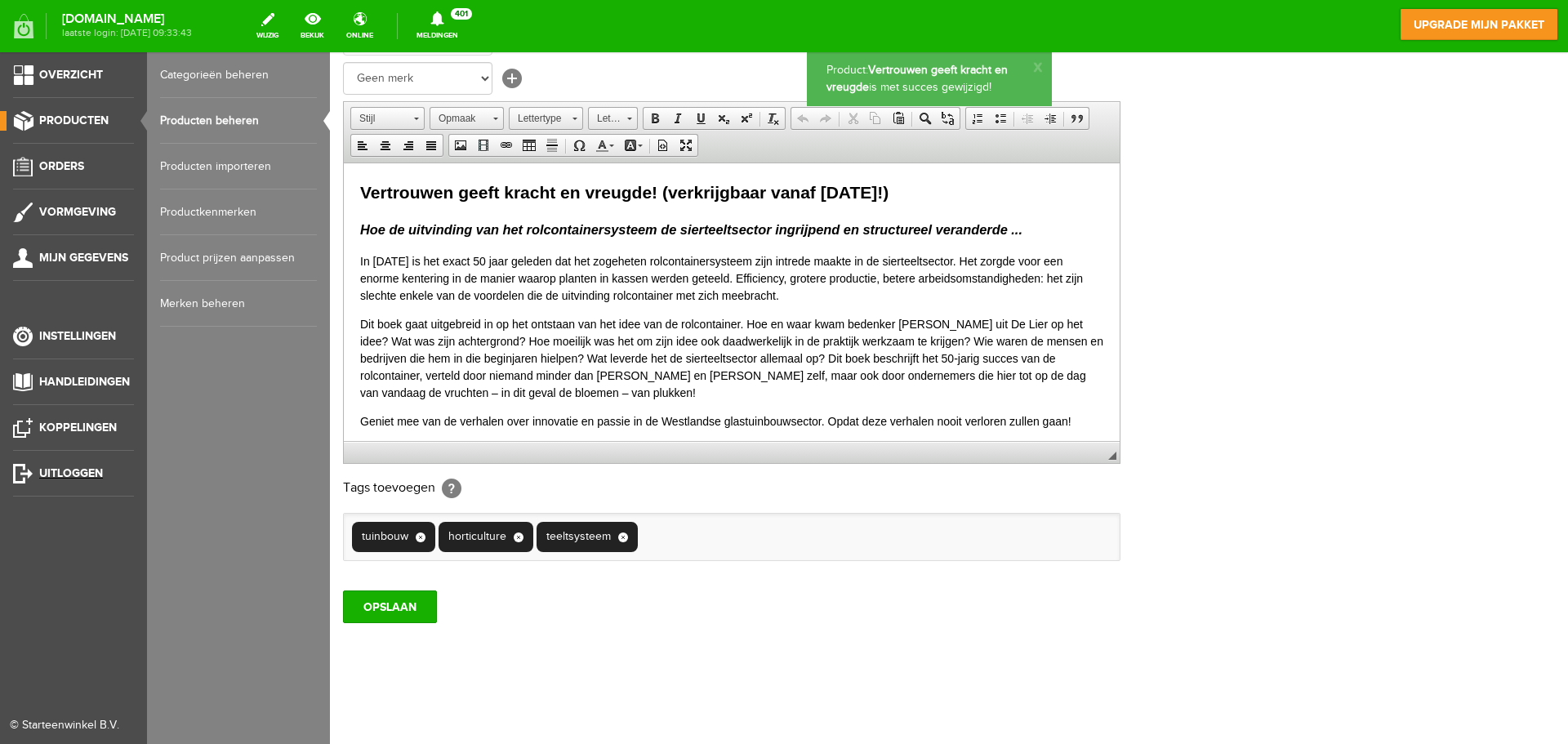
drag, startPoint x: 101, startPoint y: 466, endPoint x: 811, endPoint y: 55, distance: 820.4
click at [101, 466] on link "Uitloggen" at bounding box center [67, 473] width 134 height 19
